Goal: Information Seeking & Learning: Learn about a topic

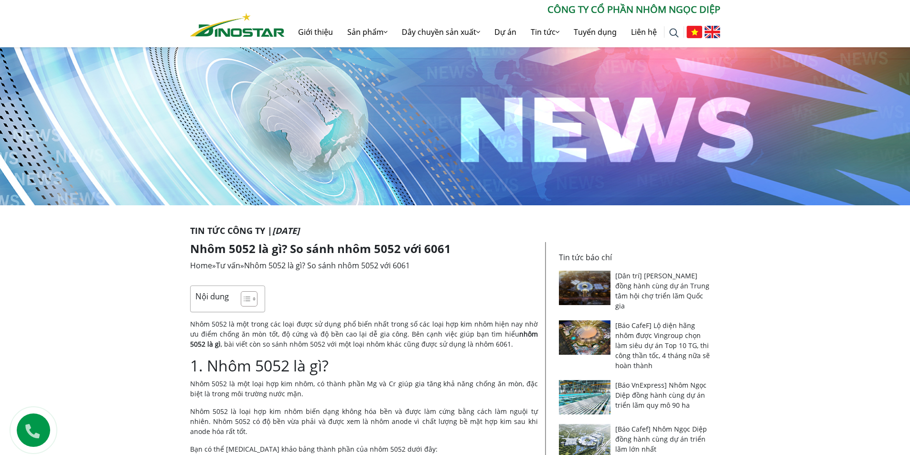
scroll to position [239, 0]
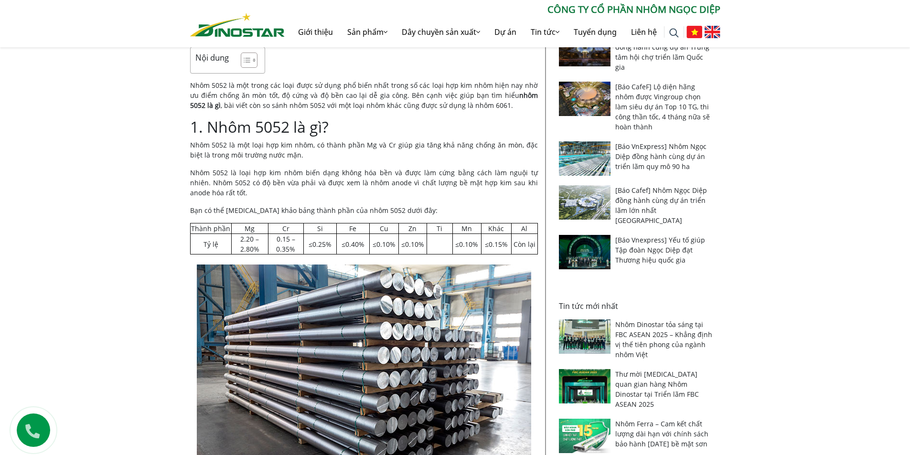
click at [230, 149] on p "Nhôm 5052 là một loại hợp kim nhôm, có thành phần Mg và Cr giúp gia tăng khả nă…" at bounding box center [364, 150] width 348 height 20
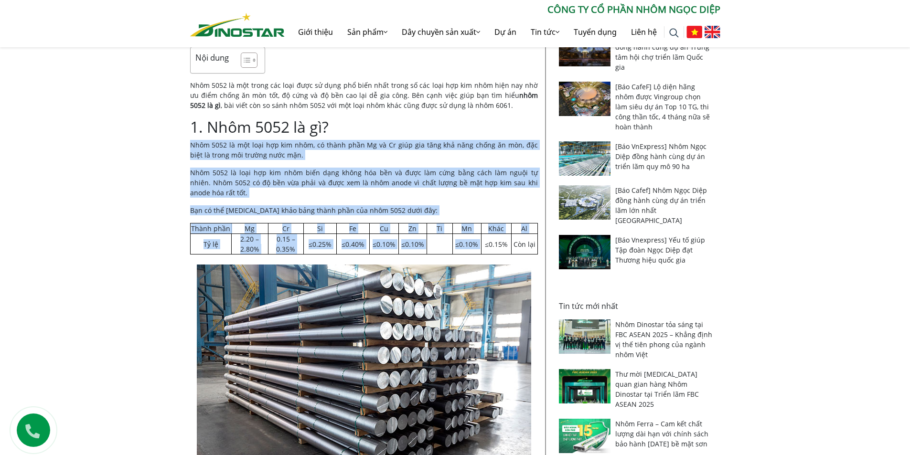
drag, startPoint x: 0, startPoint y: 0, endPoint x: 456, endPoint y: 250, distance: 520.0
click at [456, 250] on td "≤0.10%" at bounding box center [467, 244] width 28 height 21
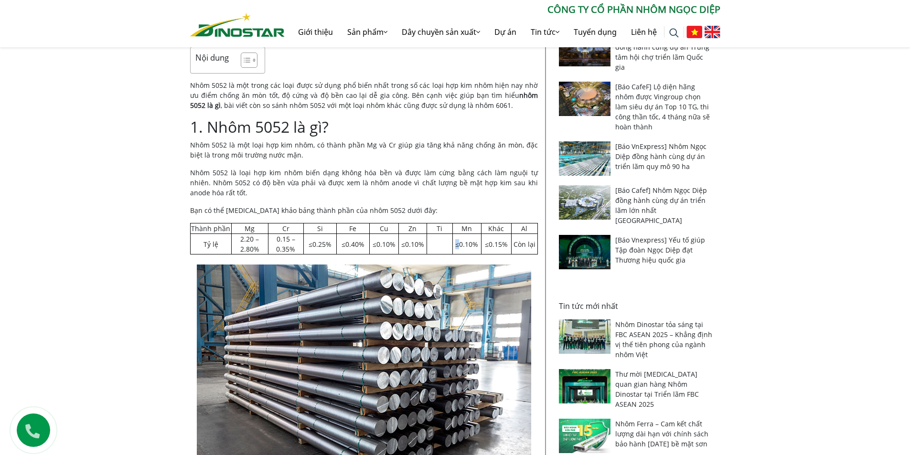
click at [456, 250] on td "≤0.10%" at bounding box center [467, 244] width 28 height 21
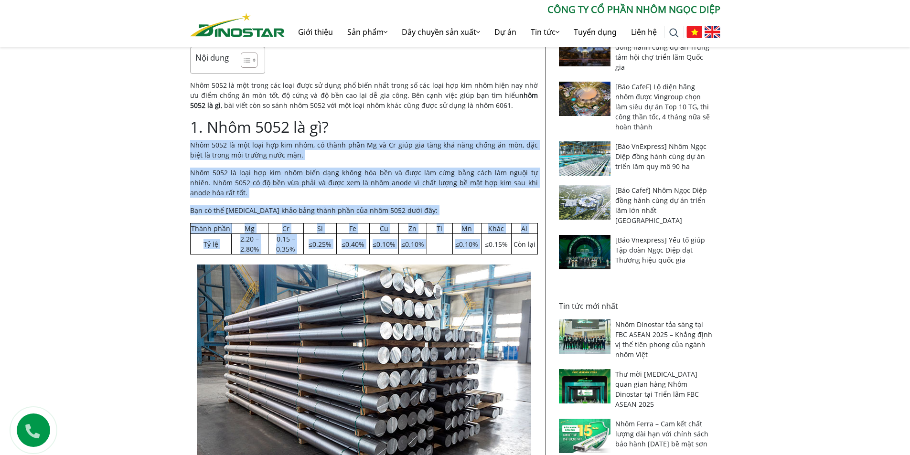
drag, startPoint x: 456, startPoint y: 250, endPoint x: 242, endPoint y: 152, distance: 235.1
click at [242, 152] on p "Nhôm 5052 là một loại hợp kim nhôm, có thành phần Mg và Cr giúp gia tăng khả nă…" at bounding box center [364, 150] width 348 height 20
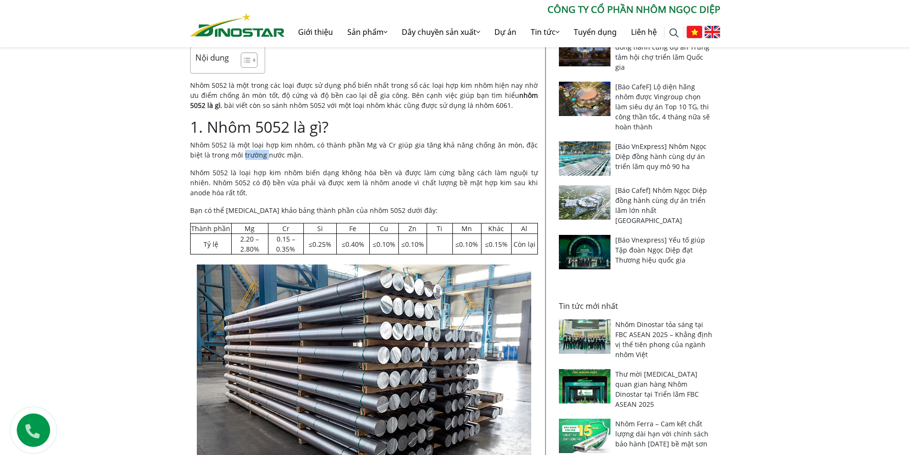
click at [242, 152] on p "Nhôm 5052 là một loại hợp kim nhôm, có thành phần Mg và Cr giúp gia tăng khả nă…" at bounding box center [364, 150] width 348 height 20
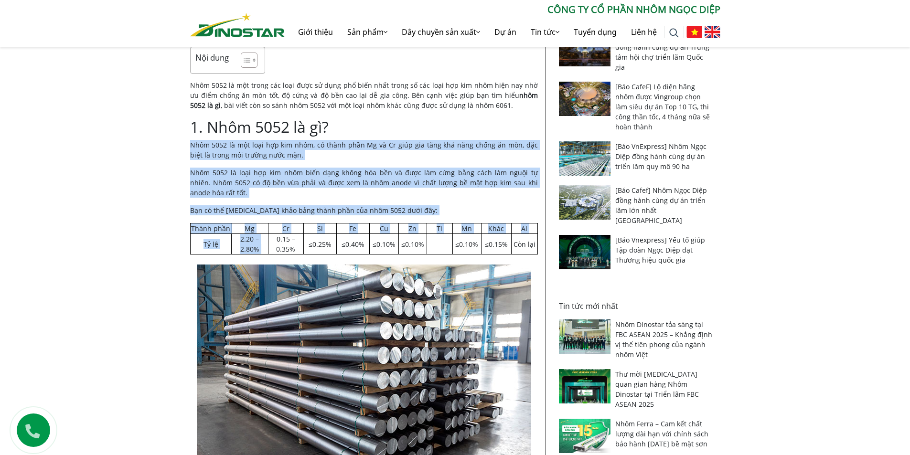
drag, startPoint x: 242, startPoint y: 152, endPoint x: 265, endPoint y: 244, distance: 94.9
click at [265, 244] on td "2.20 – 2.80%" at bounding box center [249, 244] width 37 height 21
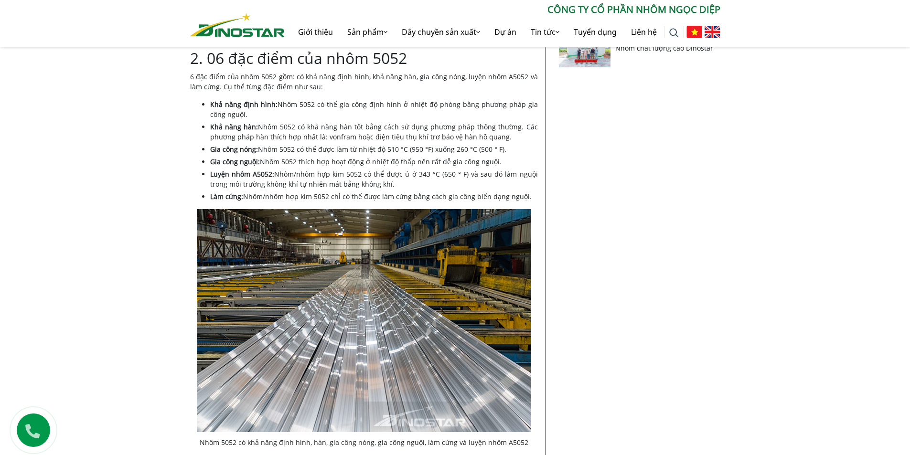
scroll to position [716, 0]
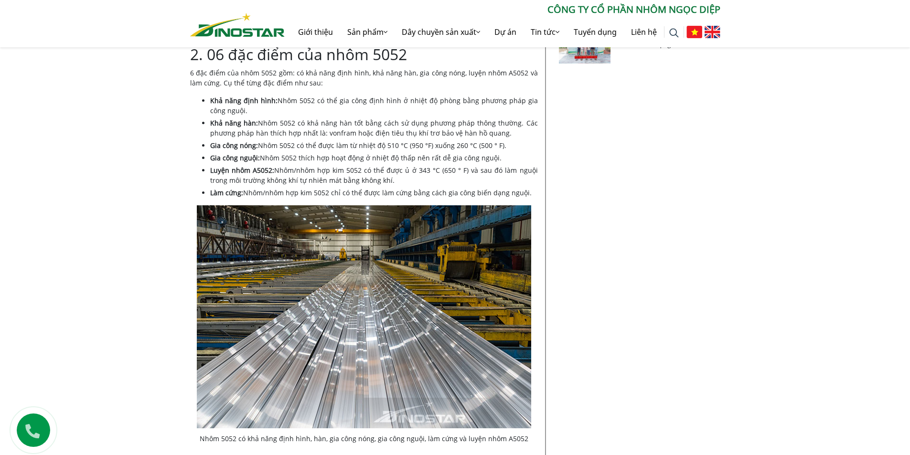
click at [385, 172] on li "Luyện nhôm A5052: Nhôm/nhôm hợp kim 5052 có thể được ủ ở 343 °C (650 ° F) và sa…" at bounding box center [374, 175] width 328 height 20
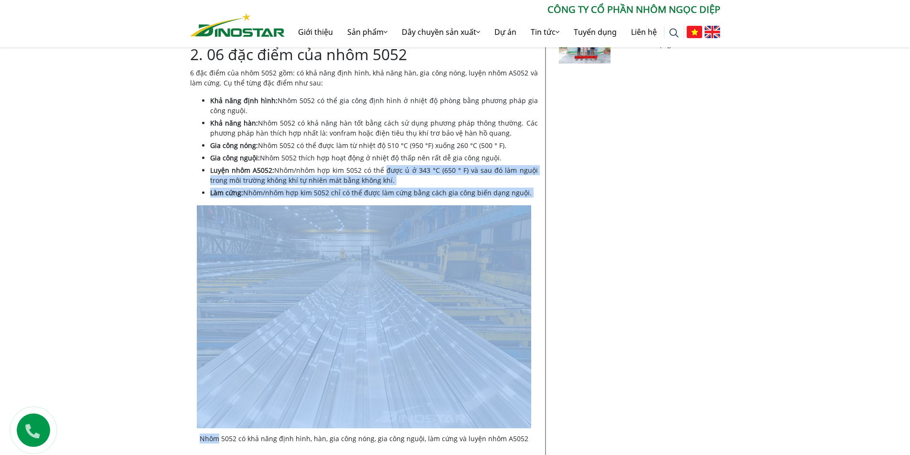
drag, startPoint x: 385, startPoint y: 172, endPoint x: 383, endPoint y: 200, distance: 27.3
click at [383, 194] on li "Làm cứng: Nhôm/nhôm hợp kim 5052 chỉ có thể được làm cứng bằng cách gia công bi…" at bounding box center [374, 193] width 328 height 10
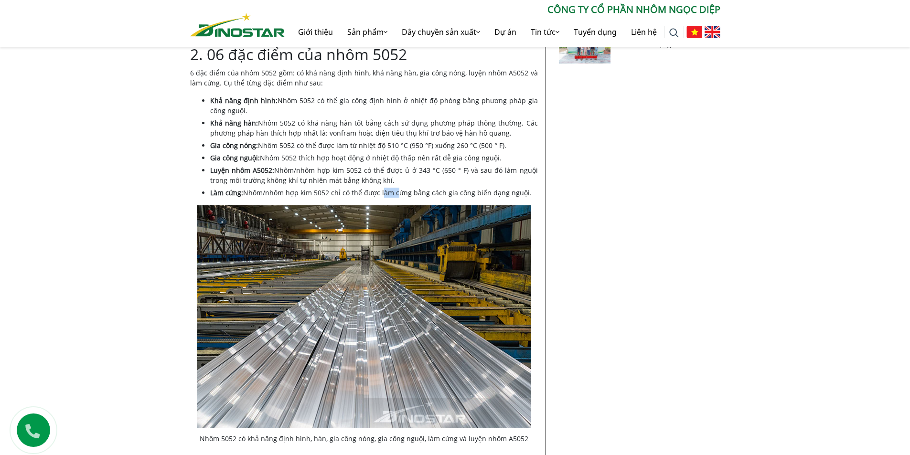
click at [383, 194] on li "Làm cứng: Nhôm/nhôm hợp kim 5052 chỉ có thể được làm cứng bằng cách gia công bi…" at bounding box center [374, 193] width 328 height 10
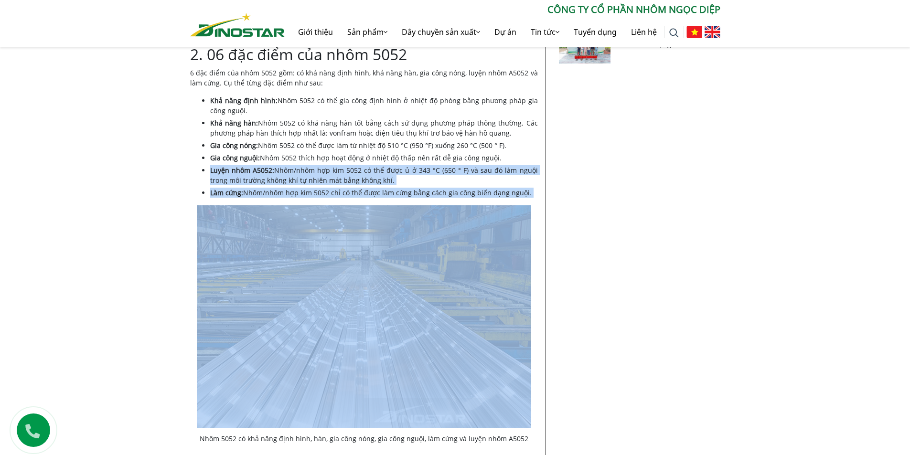
drag, startPoint x: 383, startPoint y: 194, endPoint x: 283, endPoint y: 169, distance: 102.9
click at [283, 169] on ul "Khả năng định hình: Nhôm 5052 có thể gia công định hình ở nhiệt độ phòng bằng p…" at bounding box center [374, 147] width 328 height 102
click at [283, 169] on li "Luyện nhôm A5052: Nhôm/nhôm hợp kim 5052 có thể được ủ ở 343 °C (650 ° F) và sa…" at bounding box center [374, 175] width 328 height 20
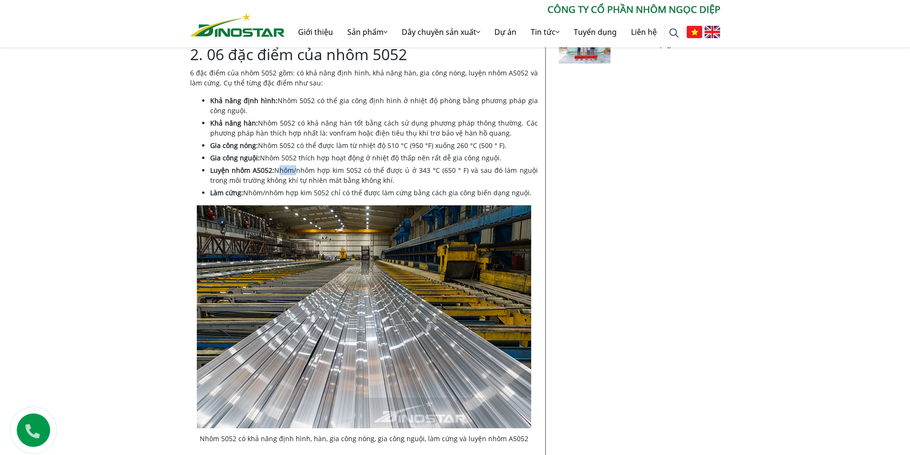
click at [283, 169] on li "Luyện nhôm A5052: Nhôm/nhôm hợp kim 5052 có thể được ủ ở 343 °C (650 ° F) và sa…" at bounding box center [374, 175] width 328 height 20
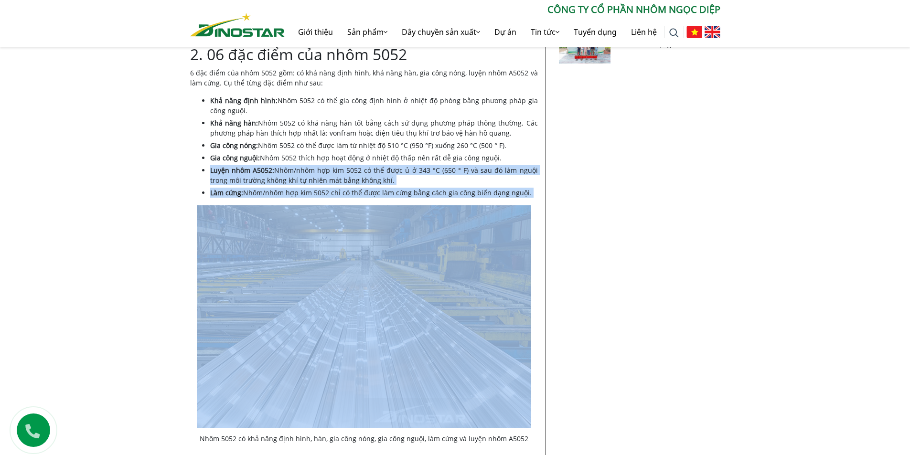
drag, startPoint x: 283, startPoint y: 169, endPoint x: 298, endPoint y: 190, distance: 25.7
click at [298, 190] on ul "Khả năng định hình: Nhôm 5052 có thể gia công định hình ở nhiệt độ phòng bằng p…" at bounding box center [374, 147] width 328 height 102
click at [298, 190] on li "Làm cứng: Nhôm/nhôm hợp kim 5052 chỉ có thể được làm cứng bằng cách gia công bi…" at bounding box center [374, 193] width 328 height 10
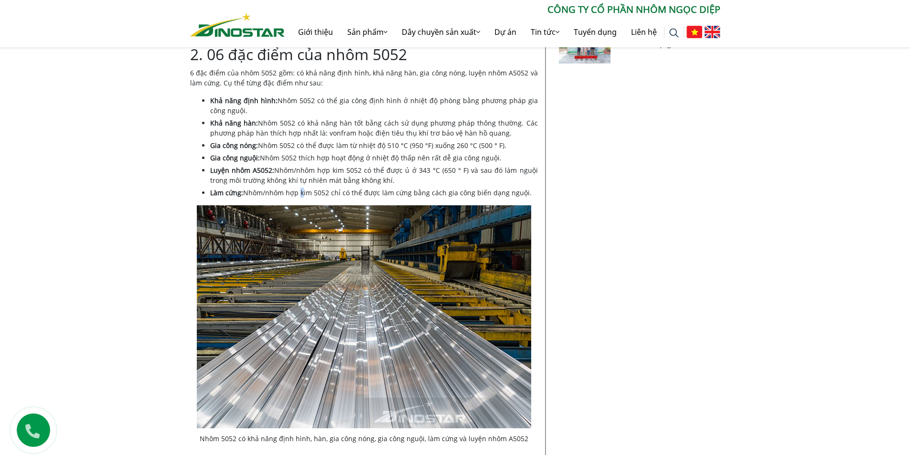
click at [298, 190] on li "Làm cứng: Nhôm/nhôm hợp kim 5052 chỉ có thể được làm cứng bằng cách gia công bi…" at bounding box center [374, 193] width 328 height 10
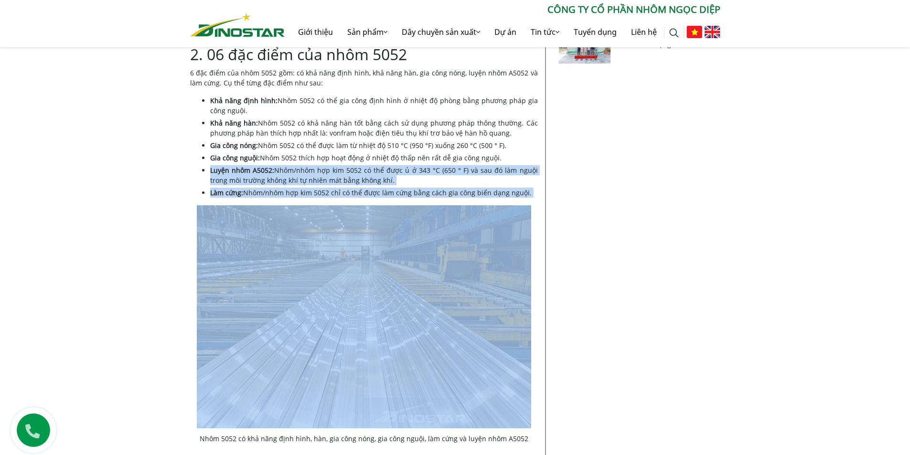
drag, startPoint x: 298, startPoint y: 190, endPoint x: 279, endPoint y: 166, distance: 30.7
click at [279, 166] on ul "Khả năng định hình: Nhôm 5052 có thể gia công định hình ở nhiệt độ phòng bằng p…" at bounding box center [374, 147] width 328 height 102
click at [279, 166] on li "Luyện nhôm A5052: Nhôm/nhôm hợp kim 5052 có thể được ủ ở 343 °C (650 ° F) và sa…" at bounding box center [374, 175] width 328 height 20
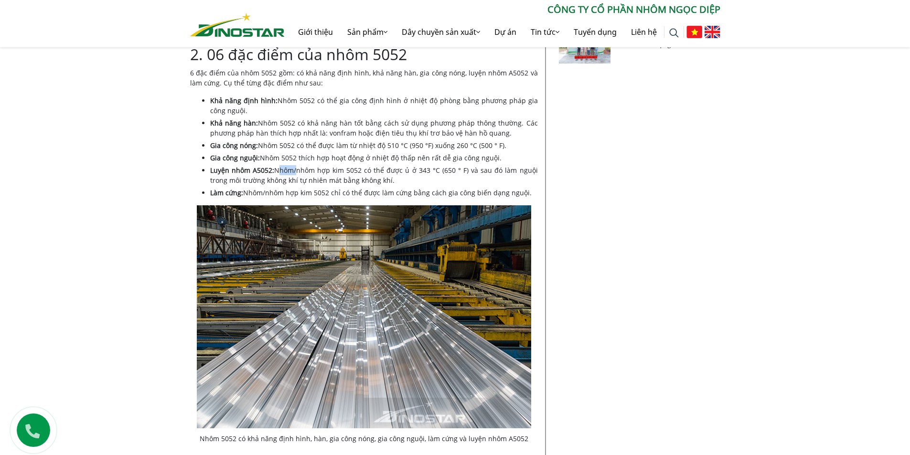
click at [279, 166] on li "Luyện nhôm A5052: Nhôm/nhôm hợp kim 5052 có thể được ủ ở 343 °C (650 ° F) và sa…" at bounding box center [374, 175] width 328 height 20
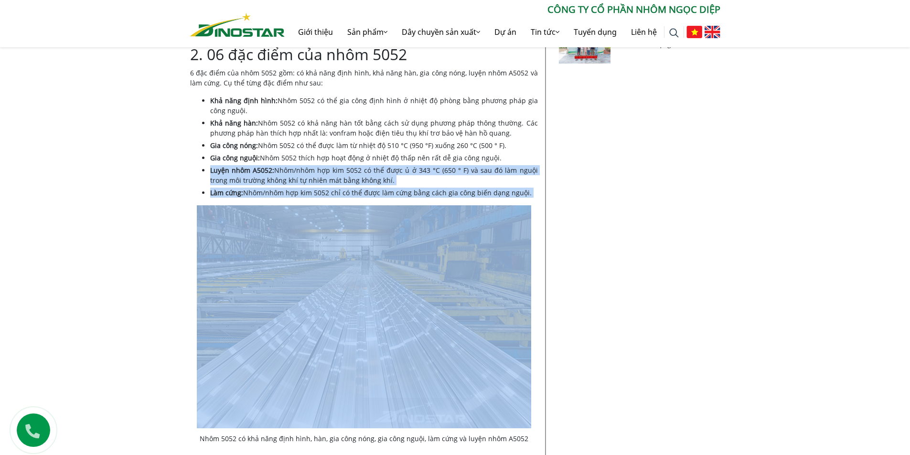
drag, startPoint x: 279, startPoint y: 166, endPoint x: 302, endPoint y: 185, distance: 29.8
click at [302, 185] on ul "Khả năng định hình: Nhôm 5052 có thể gia công định hình ở nhiệt độ phòng bằng p…" at bounding box center [374, 147] width 328 height 102
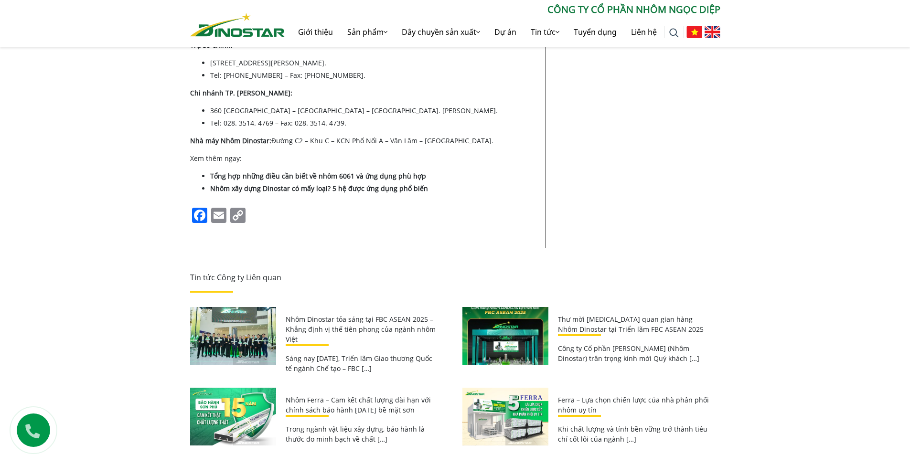
scroll to position [3248, 0]
